Goal: Information Seeking & Learning: Learn about a topic

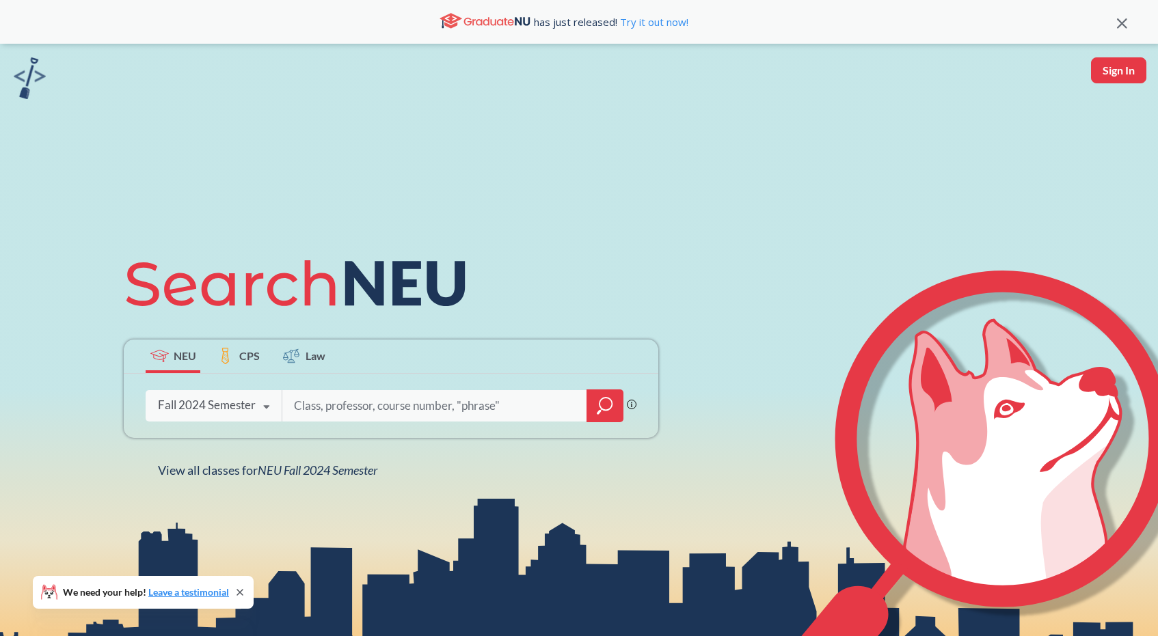
click at [234, 401] on div "Fall 2024 Semester" at bounding box center [207, 405] width 98 height 15
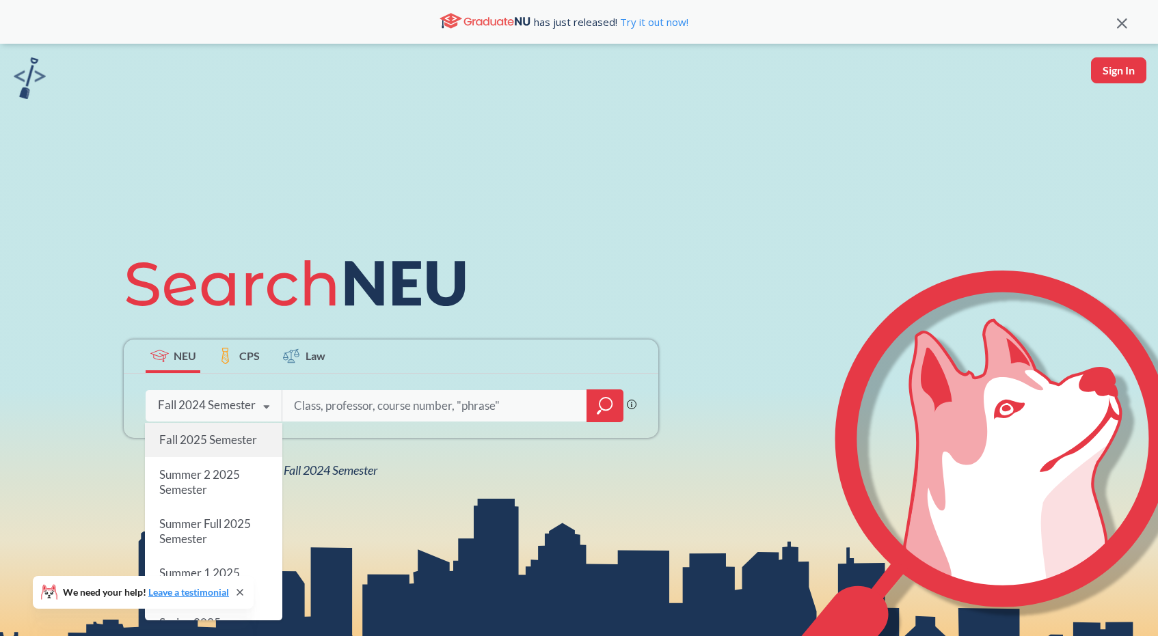
click at [219, 432] on div "Fall 2025 Semester" at bounding box center [213, 440] width 137 height 34
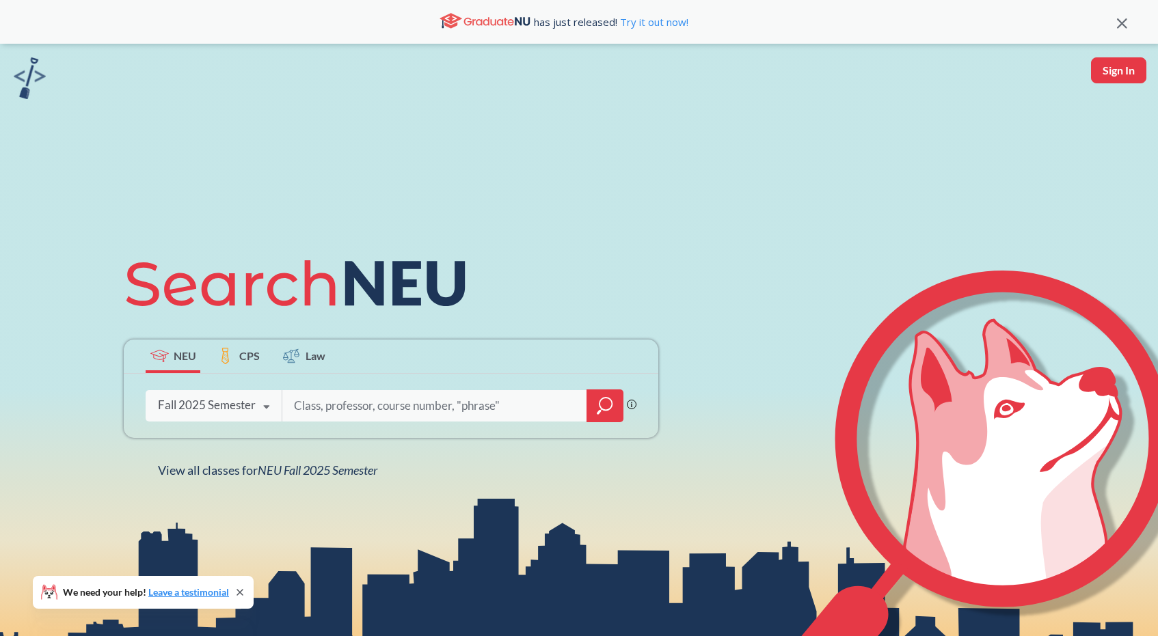
click at [427, 385] on div "Phrase search guarantees the exact search appears in the results. Ex. If you wa…" at bounding box center [391, 406] width 535 height 64
click at [418, 412] on input "search" at bounding box center [435, 406] width 284 height 29
type input "cs 5100"
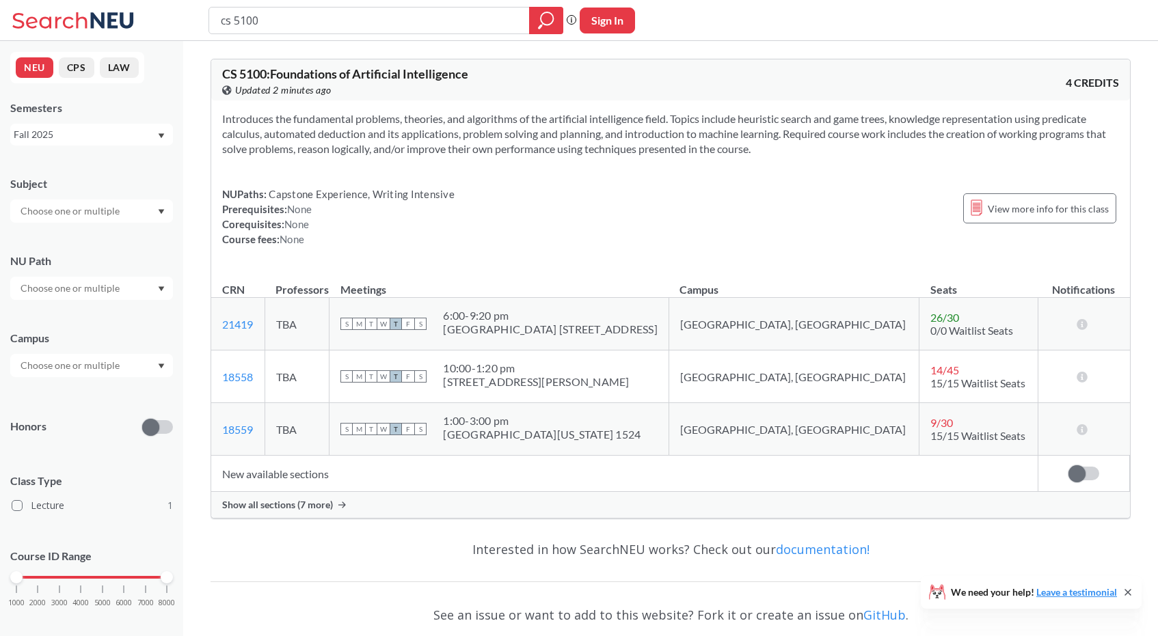
click at [323, 503] on span "Show all sections (7 more)" at bounding box center [277, 505] width 111 height 12
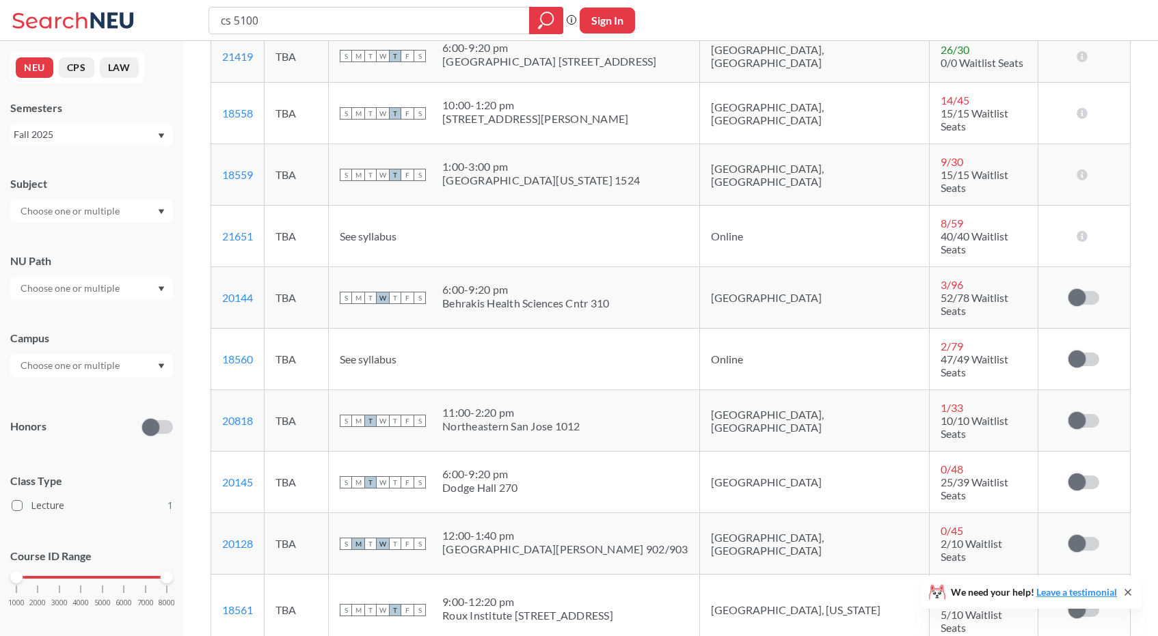
scroll to position [271, 0]
